Goal: Task Accomplishment & Management: Manage account settings

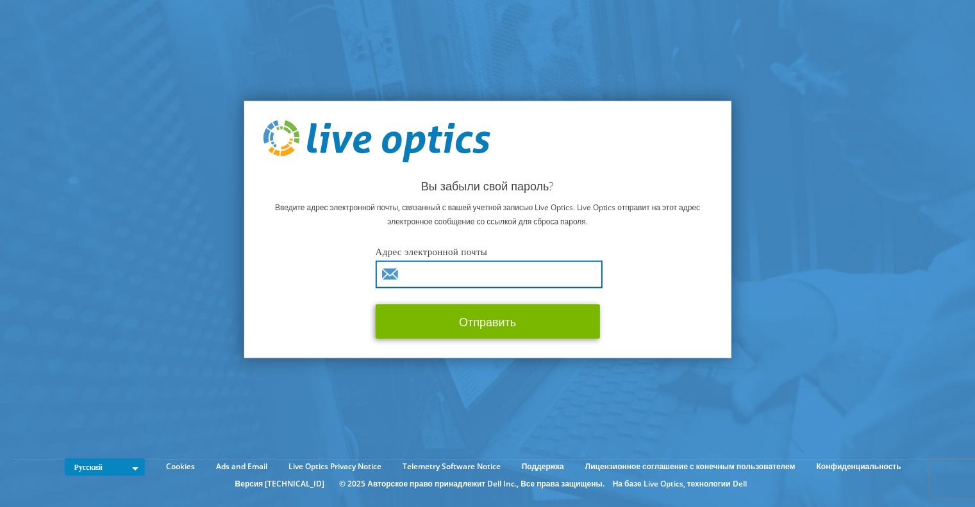
click at [410, 276] on input "text" at bounding box center [489, 274] width 227 height 28
type input "[PERSON_NAME][EMAIL_ADDRESS][DOMAIN_NAME]"
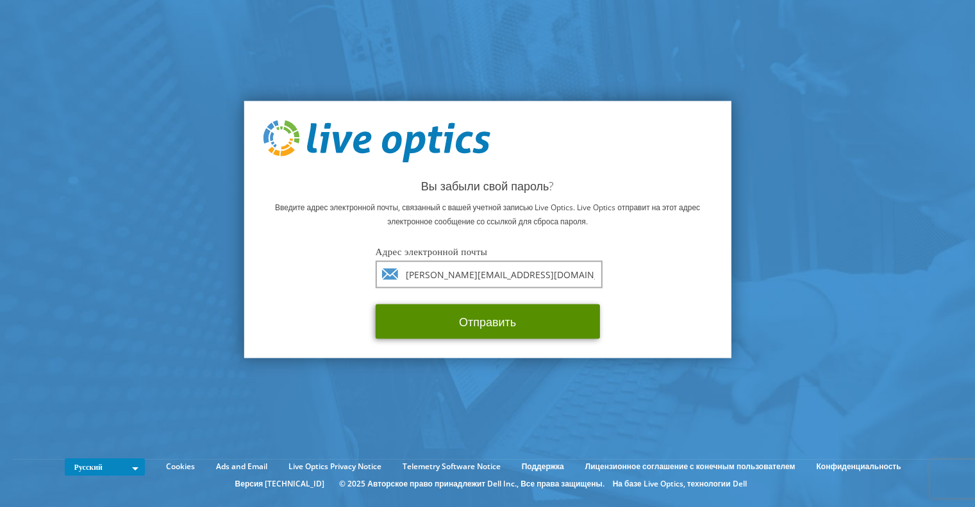
click at [513, 312] on button "Отправить" at bounding box center [488, 321] width 224 height 35
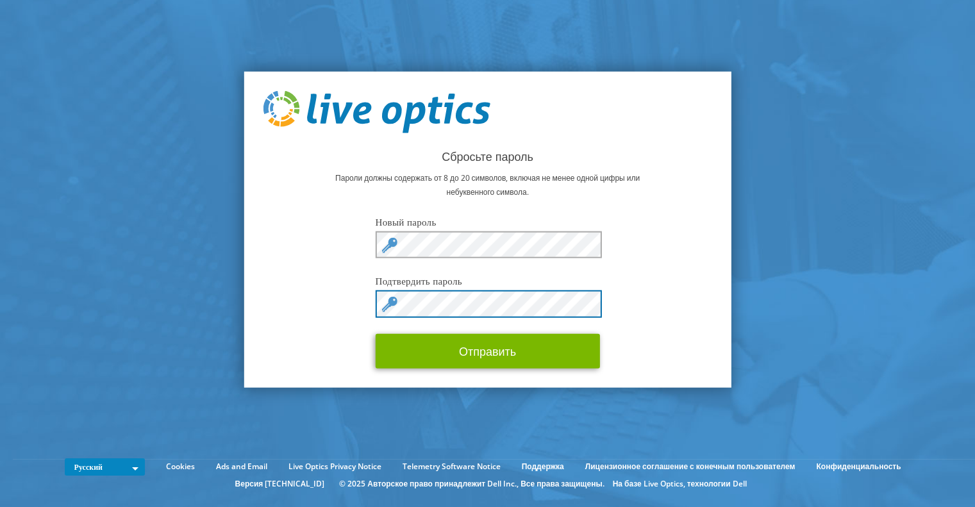
click at [376, 333] on button "Отправить" at bounding box center [488, 350] width 224 height 35
